Goal: Task Accomplishment & Management: Manage account settings

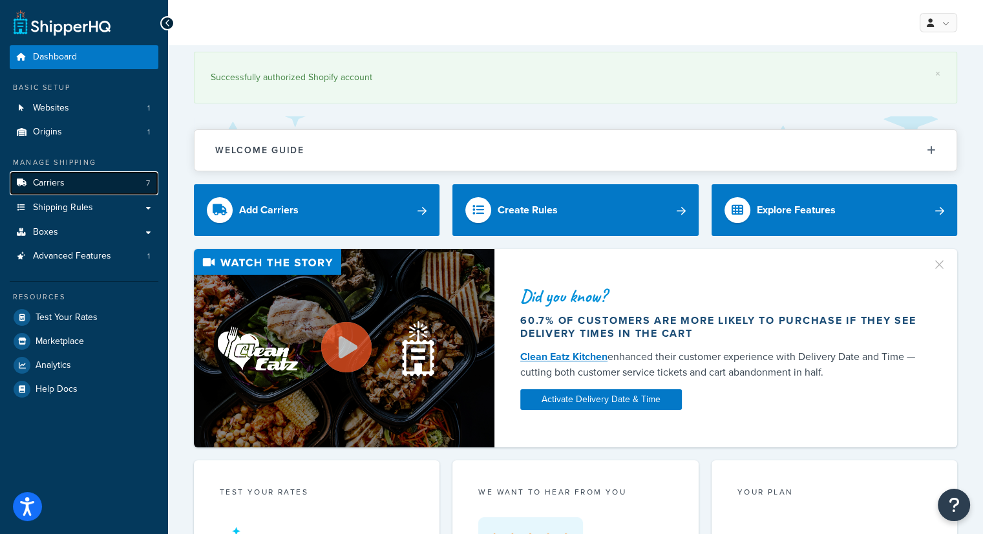
click at [56, 184] on span "Carriers" at bounding box center [49, 183] width 32 height 11
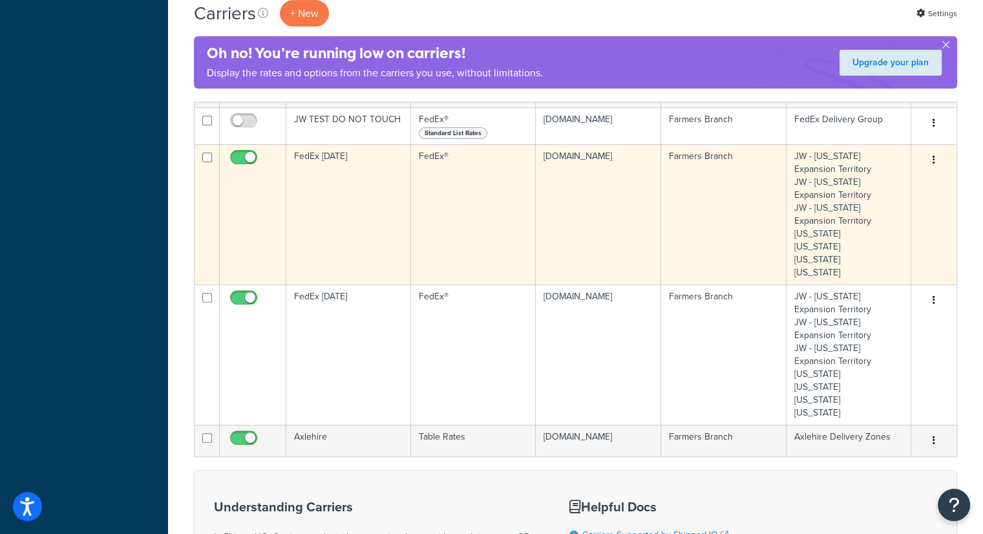
scroll to position [452, 0]
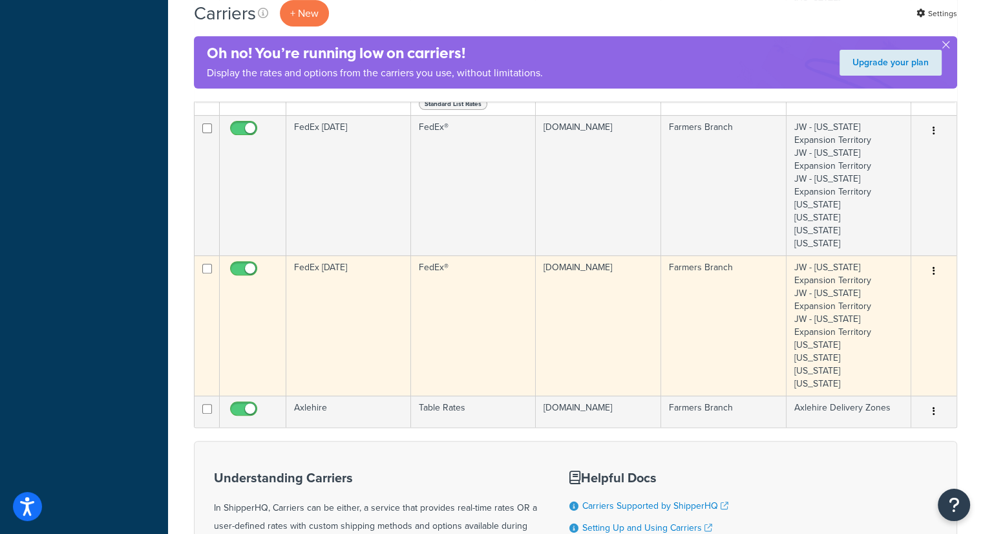
click at [336, 297] on td "FedEx [DATE]" at bounding box center [348, 325] width 125 height 140
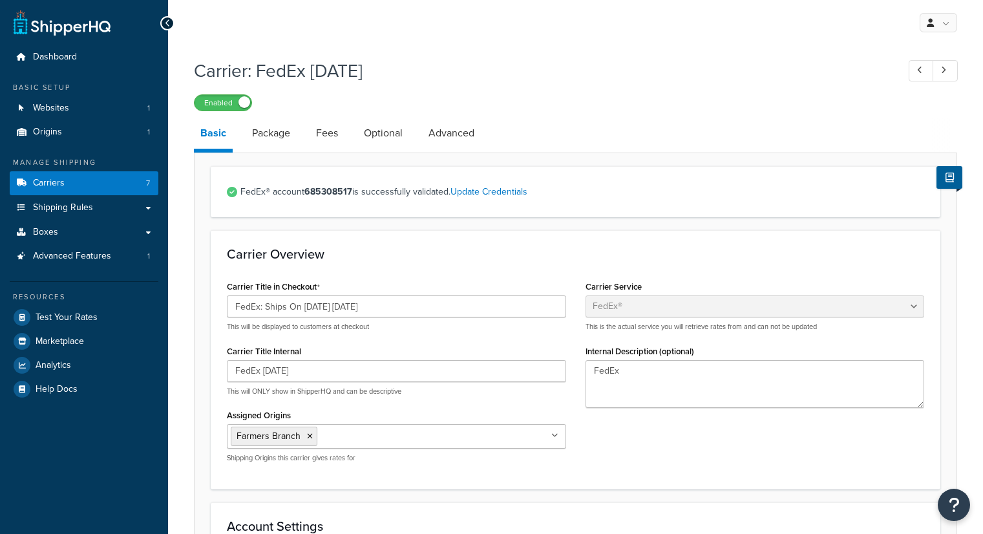
select select "fedEx"
select select "REGULAR_PICKUP"
select select "YOUR_PACKAGING"
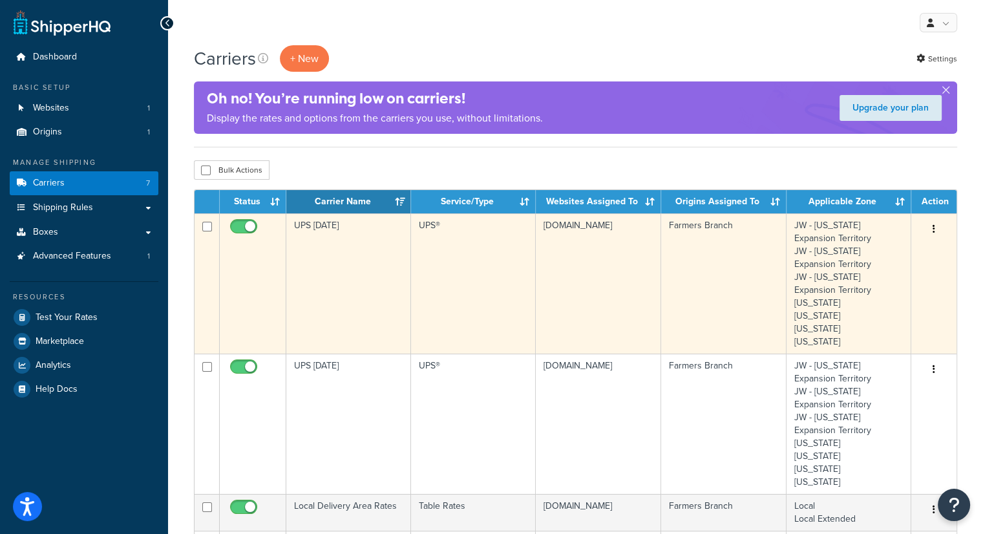
click at [346, 263] on td "UPS [DATE]" at bounding box center [348, 283] width 125 height 140
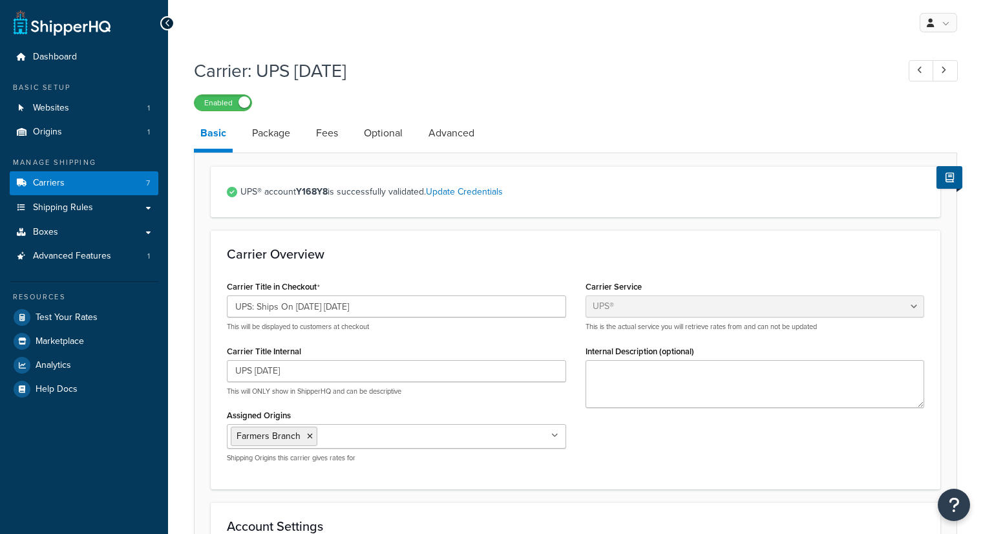
select select "ups"
click at [547, 241] on div "Carrier Overview Carrier Title in Checkout UPS: Ships On [DATE] [DATE] This wil…" at bounding box center [575, 359] width 729 height 258
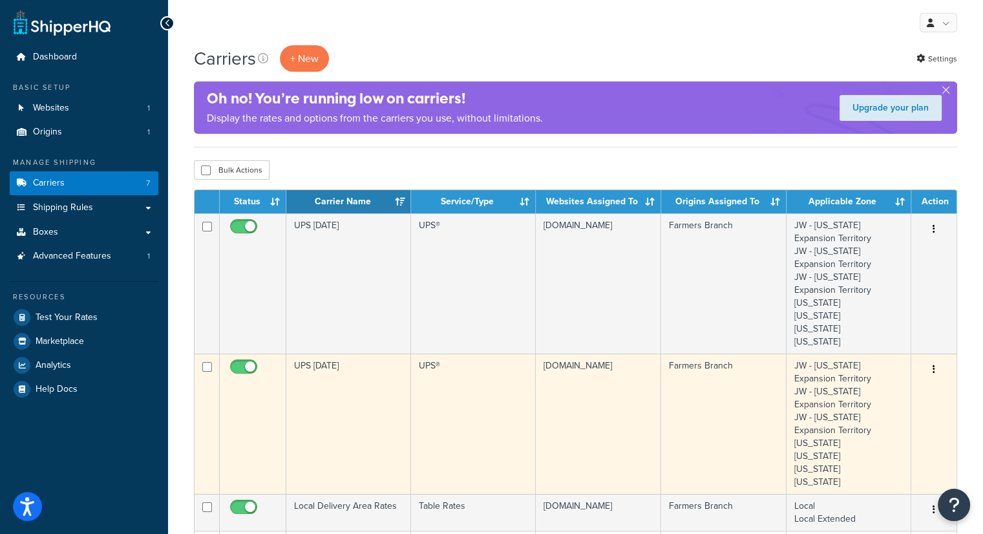
click at [343, 378] on td "UPS [DATE]" at bounding box center [348, 423] width 125 height 140
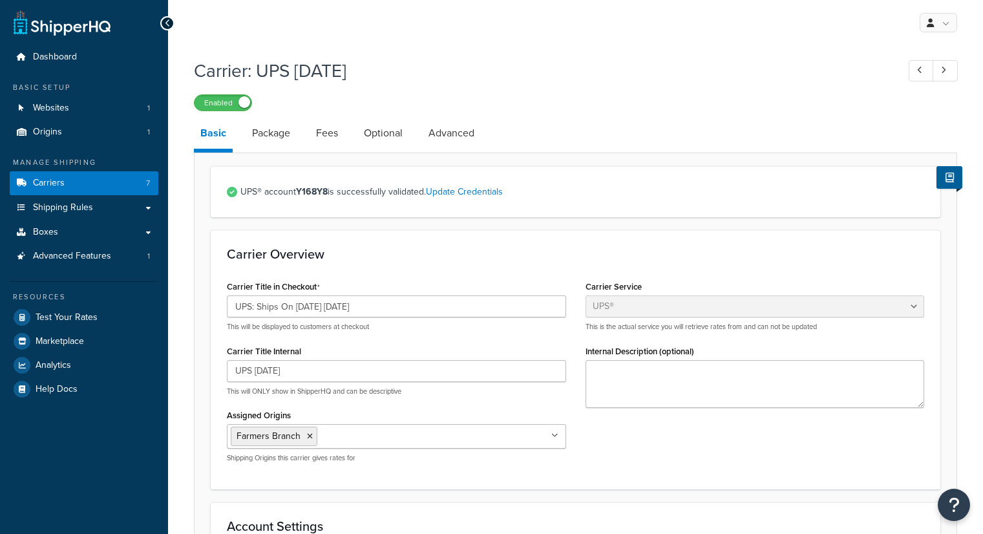
select select "ups"
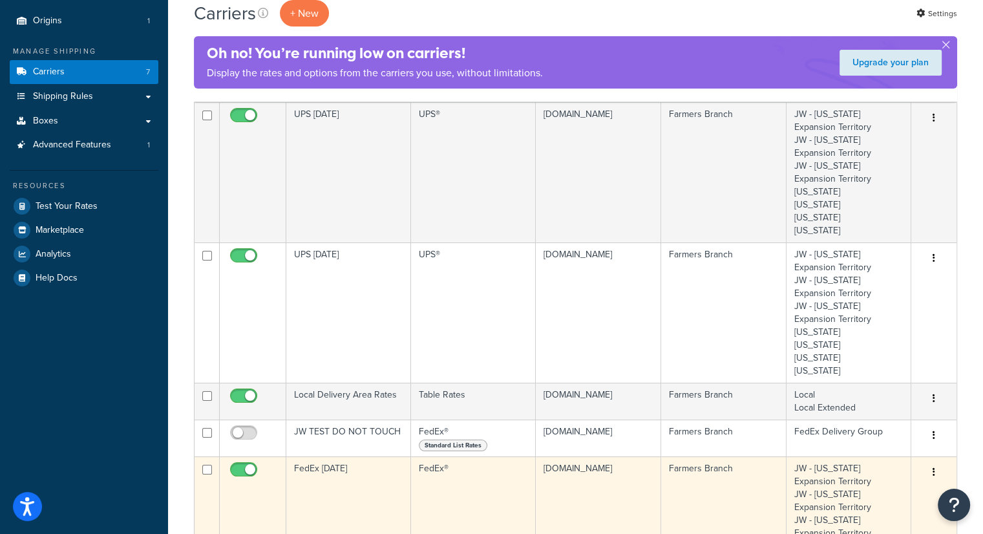
scroll to position [194, 0]
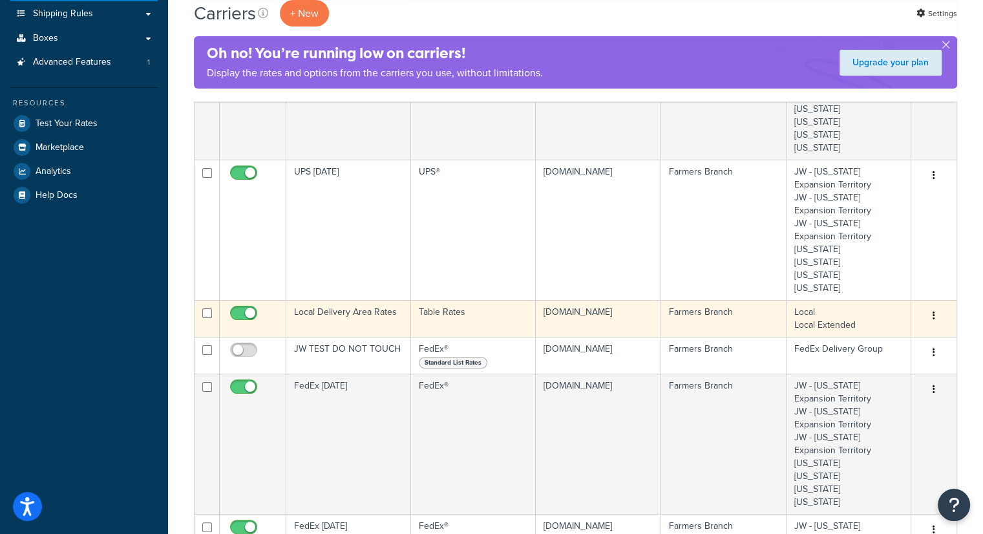
click at [349, 313] on td "Local Delivery Area Rates" at bounding box center [348, 318] width 125 height 37
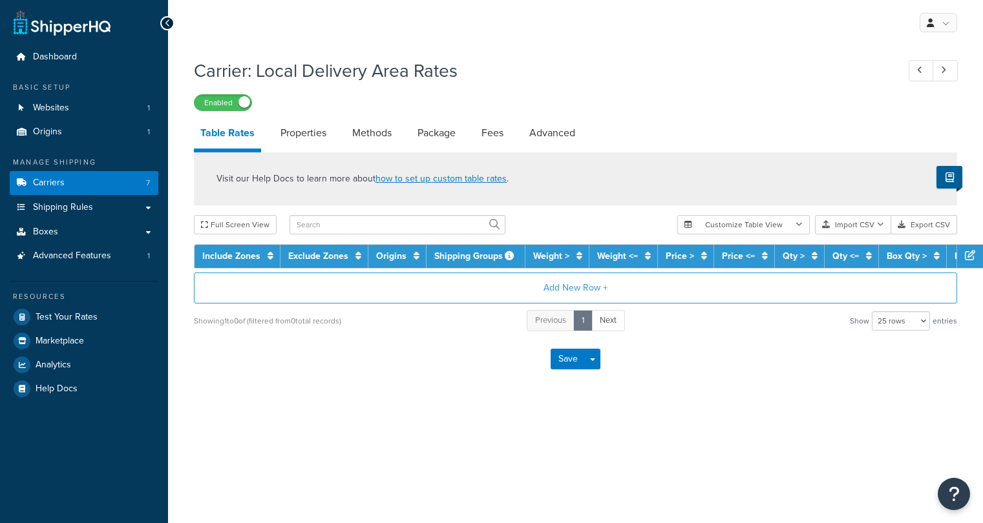
select select "25"
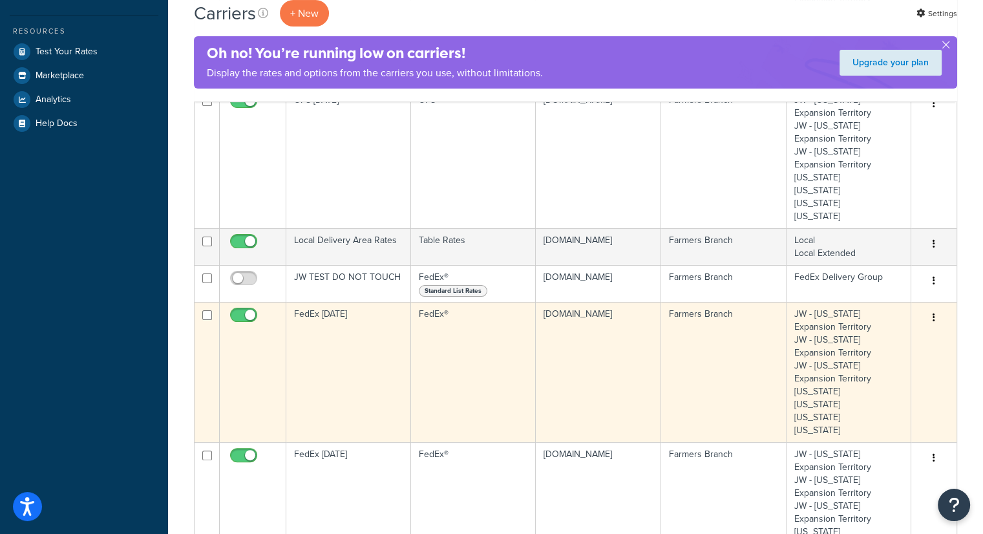
scroll to position [323, 0]
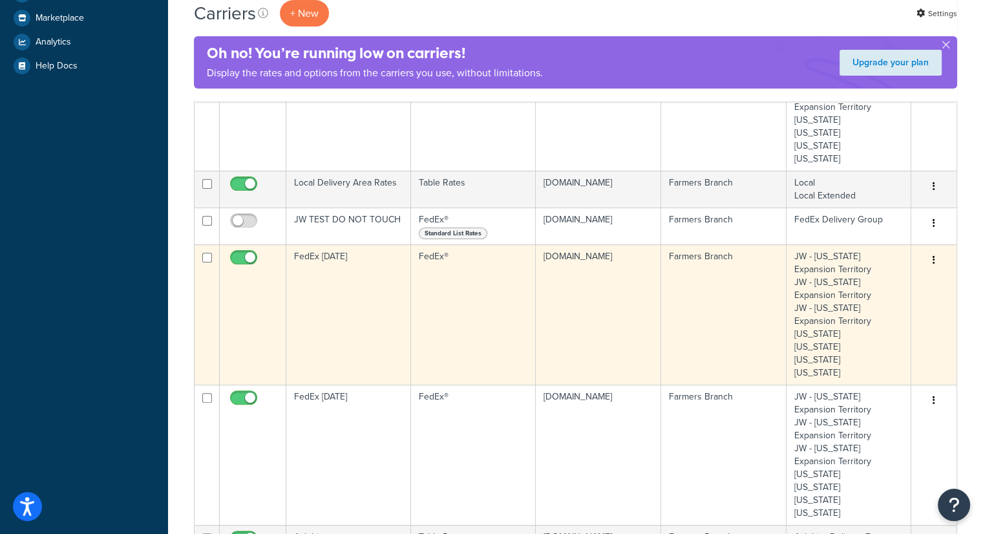
click at [338, 289] on td "FedEx [DATE]" at bounding box center [348, 314] width 125 height 140
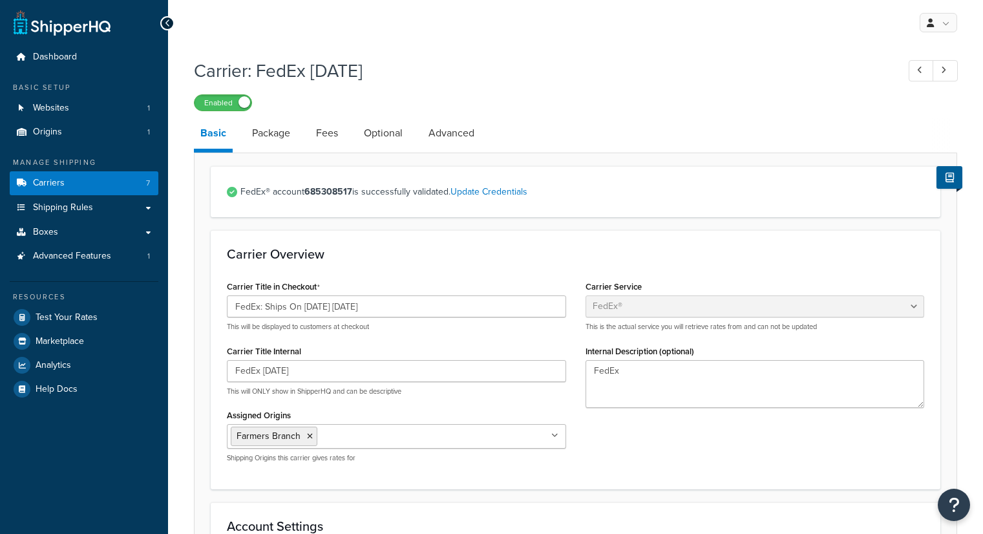
select select "fedEx"
select select "REGULAR_PICKUP"
select select "YOUR_PACKAGING"
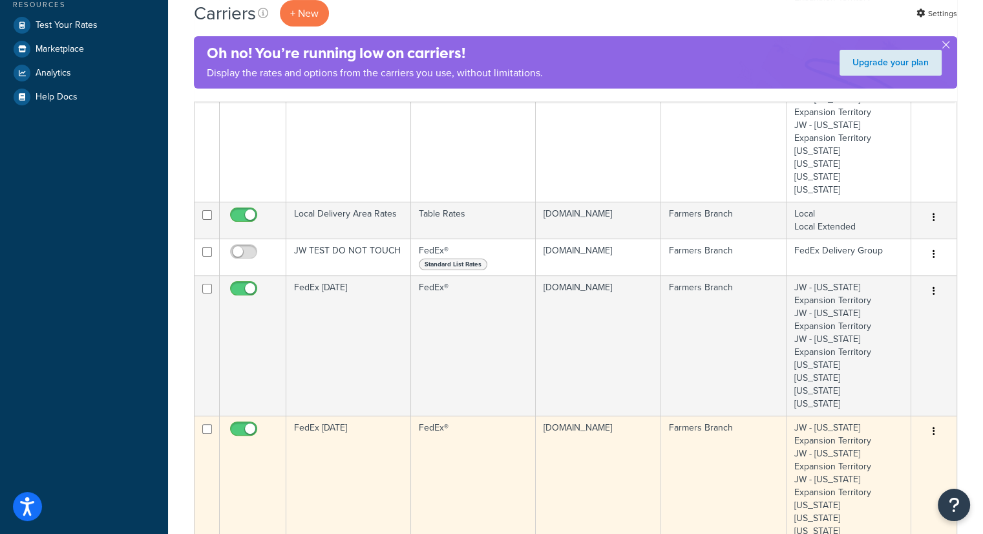
scroll to position [452, 0]
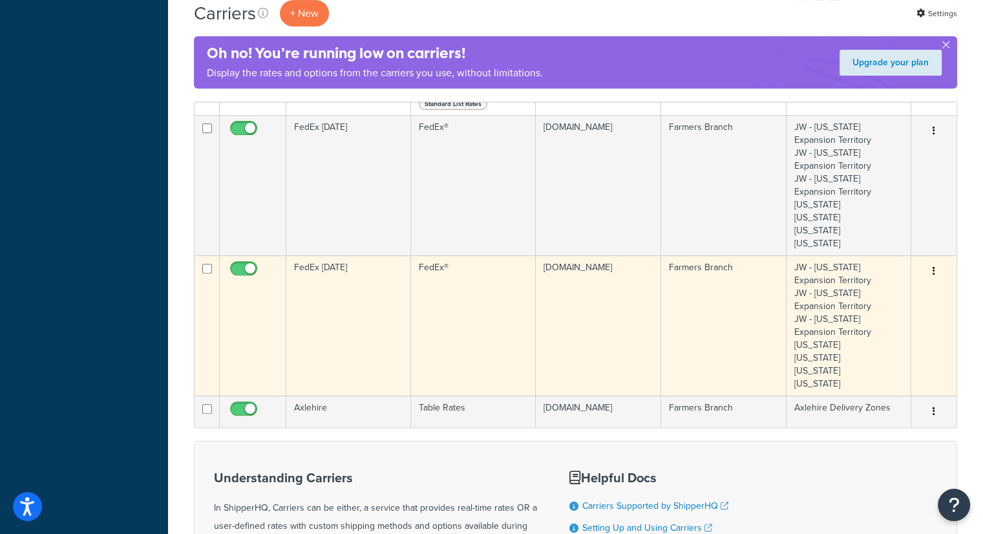
click at [341, 327] on td "FedEx [DATE]" at bounding box center [348, 325] width 125 height 140
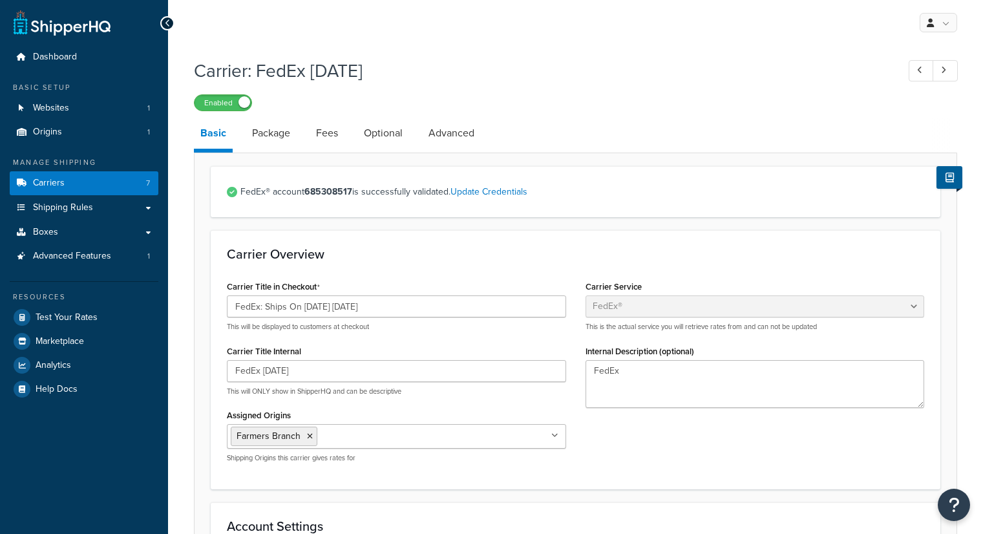
select select "fedEx"
select select "REGULAR_PICKUP"
select select "YOUR_PACKAGING"
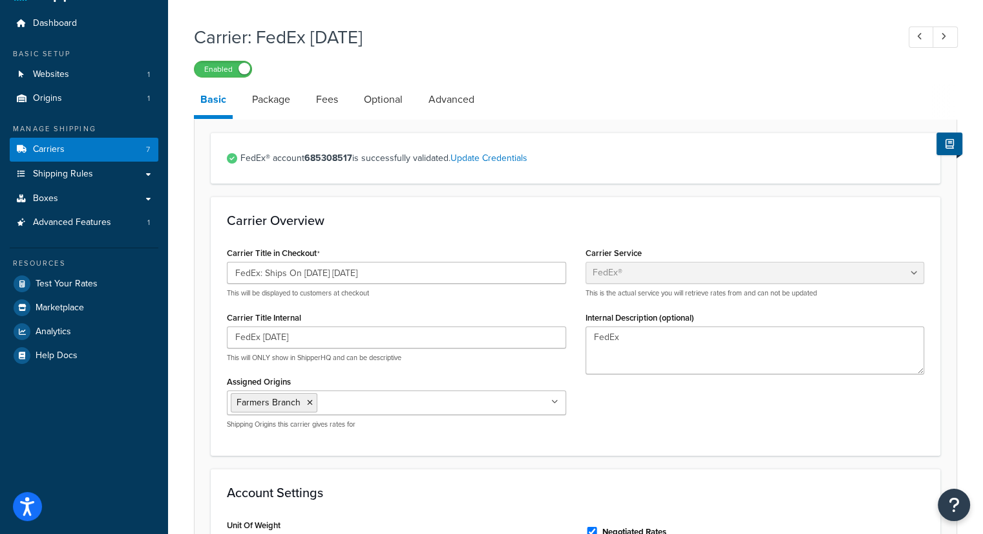
scroll to position [65, 0]
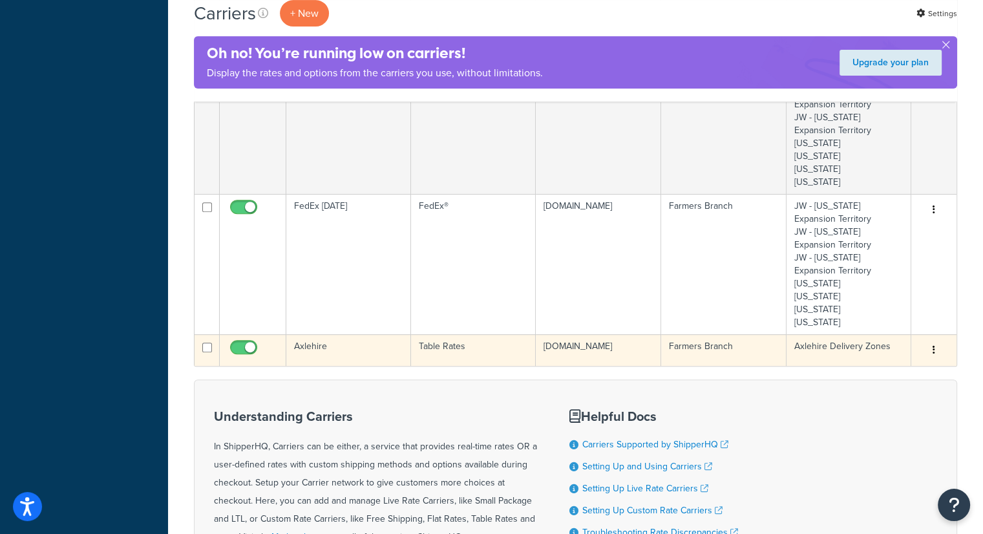
scroll to position [517, 0]
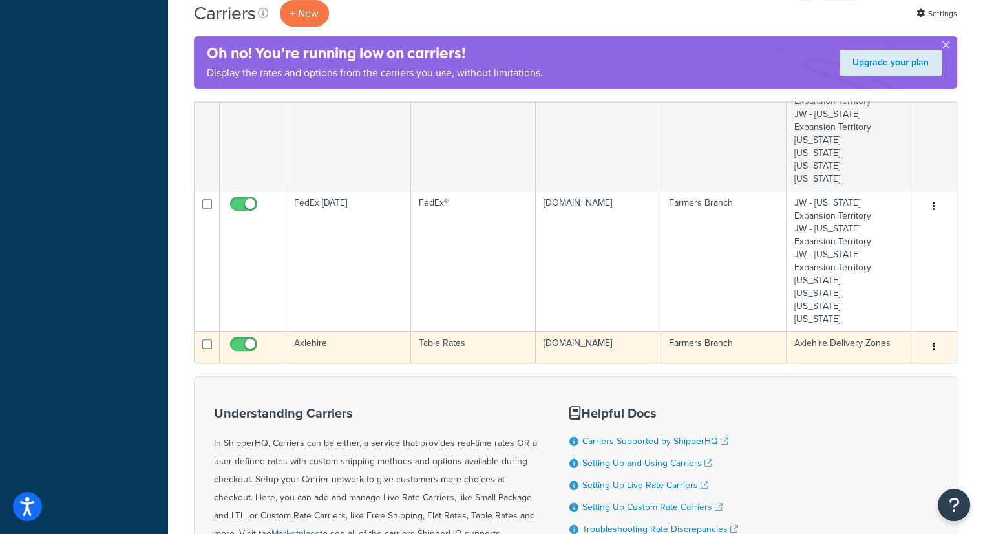
click at [337, 342] on td "Axlehire" at bounding box center [348, 347] width 125 height 32
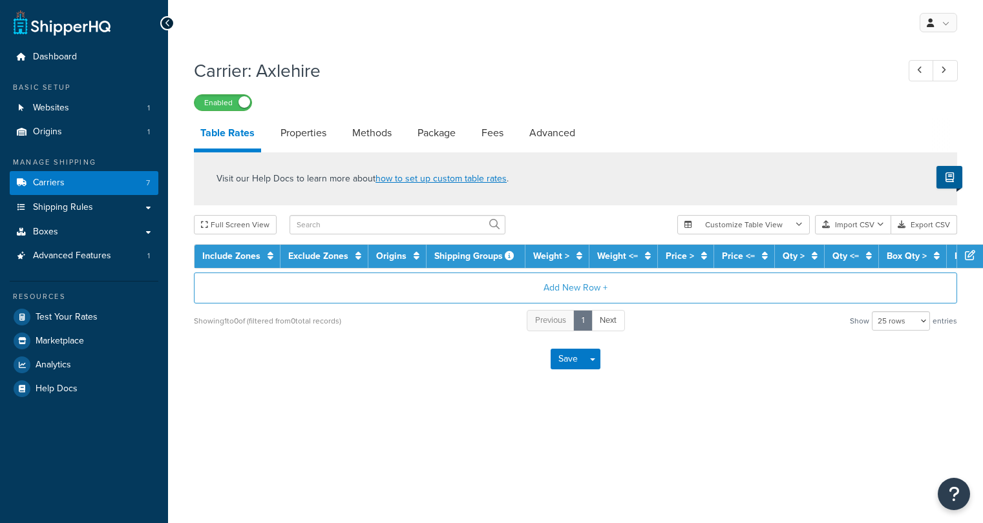
select select "25"
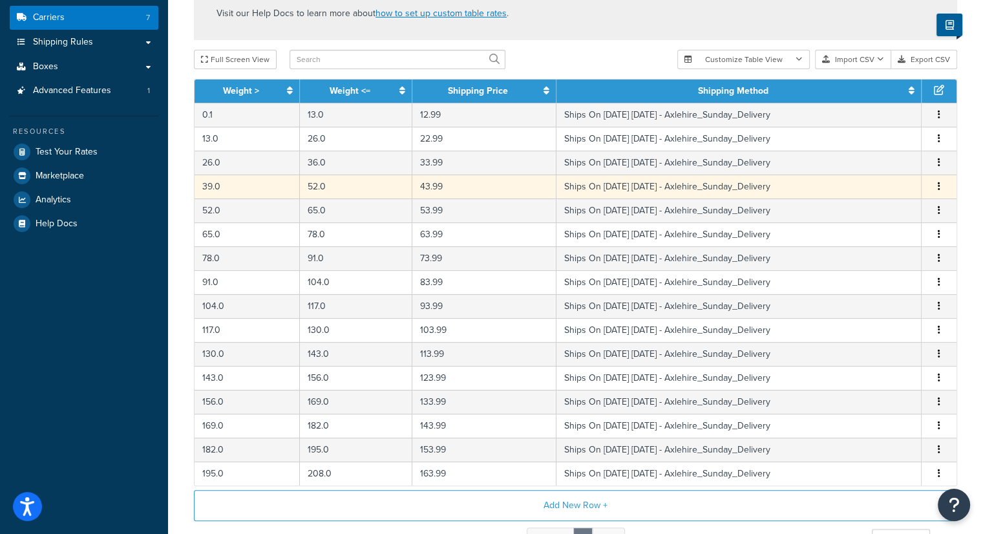
scroll to position [65, 0]
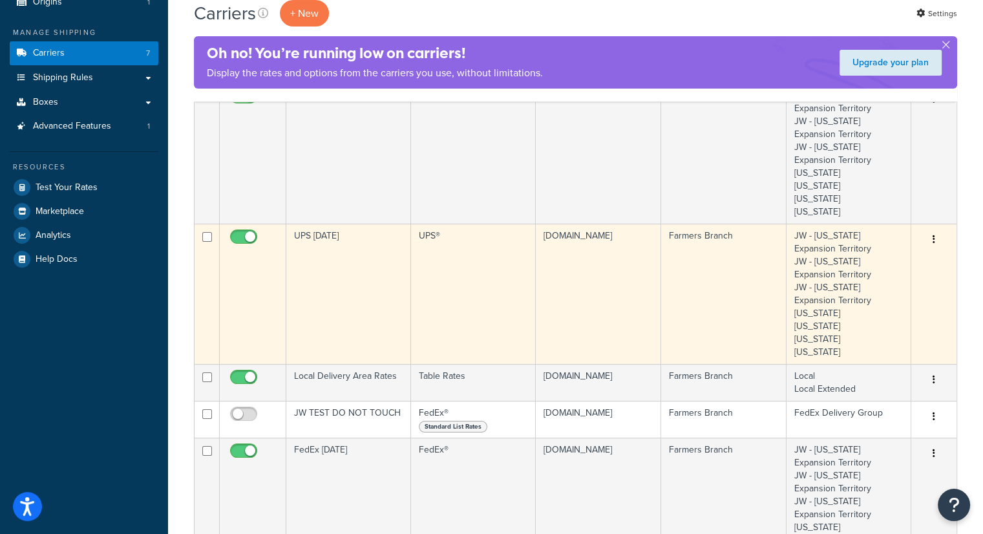
scroll to position [129, 0]
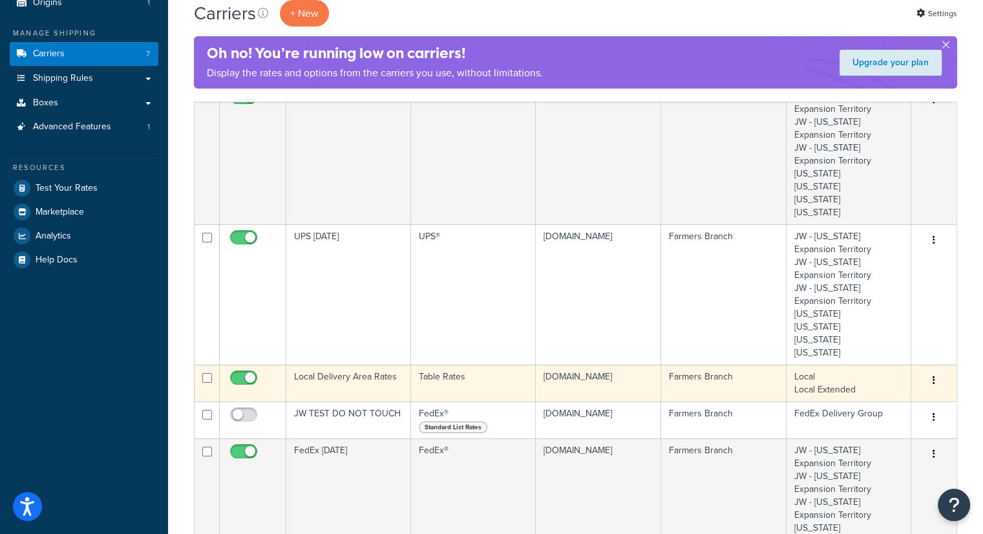
click at [349, 377] on td "Local Delivery Area Rates" at bounding box center [348, 382] width 125 height 37
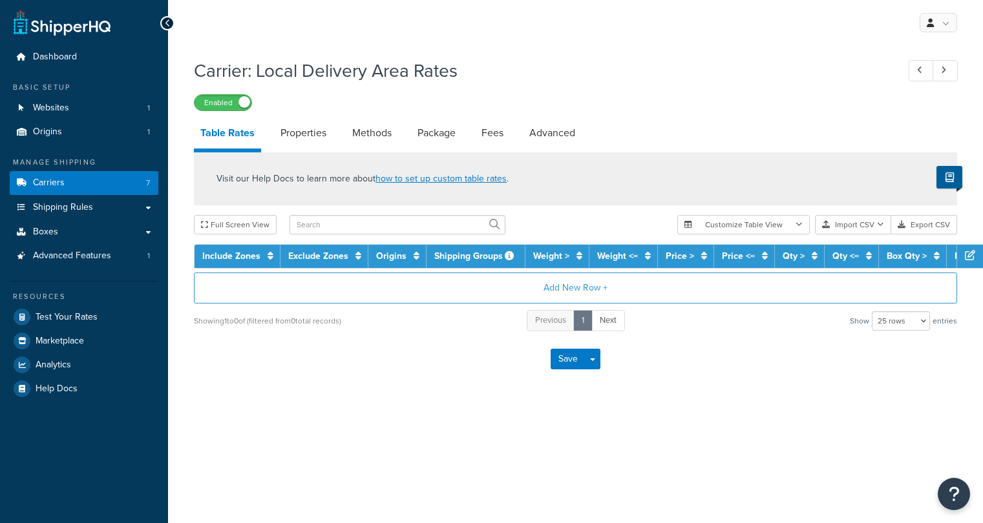
select select "25"
